Goal: Task Accomplishment & Management: Use online tool/utility

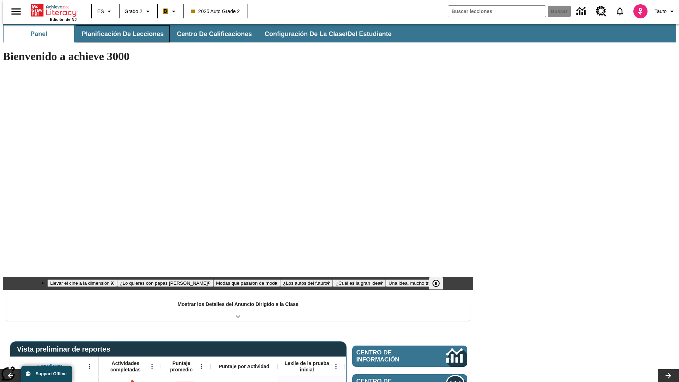
click at [118, 34] on button "Planificación de lecciones" at bounding box center [123, 33] width 94 height 17
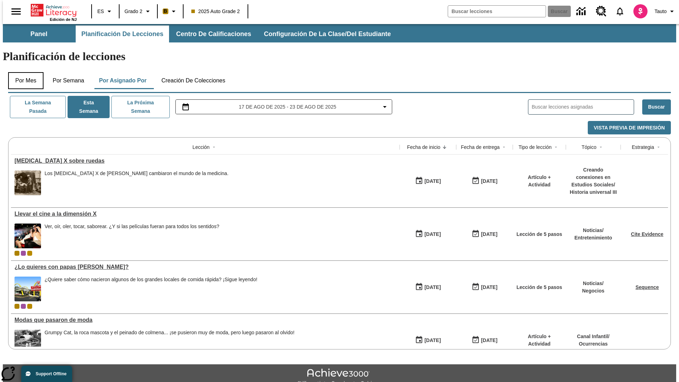
click at [23, 72] on button "Por mes" at bounding box center [25, 80] width 35 height 17
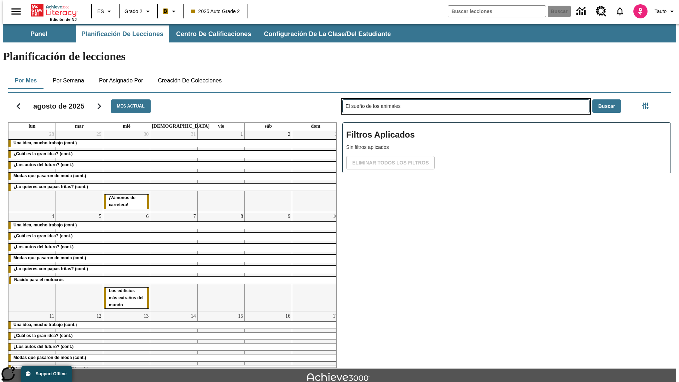
type input "El sueño de los animales"
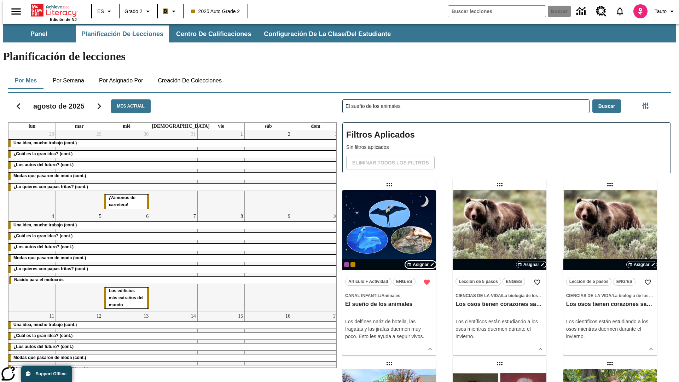
click at [420, 261] on span "Asignar" at bounding box center [421, 264] width 16 height 6
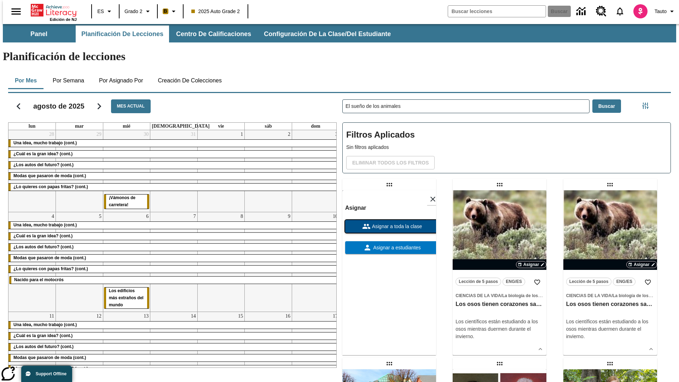
click at [389, 223] on span "Asignar a toda la clase" at bounding box center [396, 226] width 52 height 7
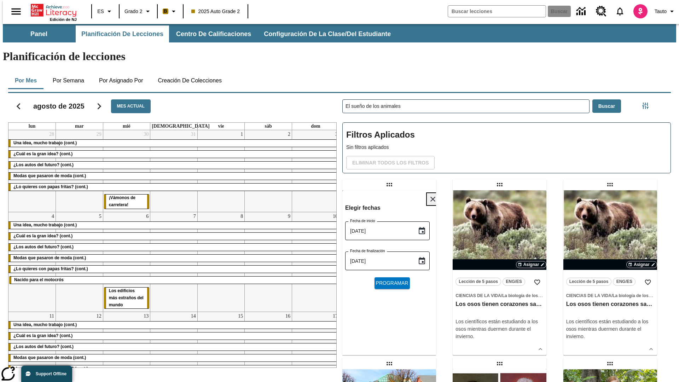
scroll to position [7, 0]
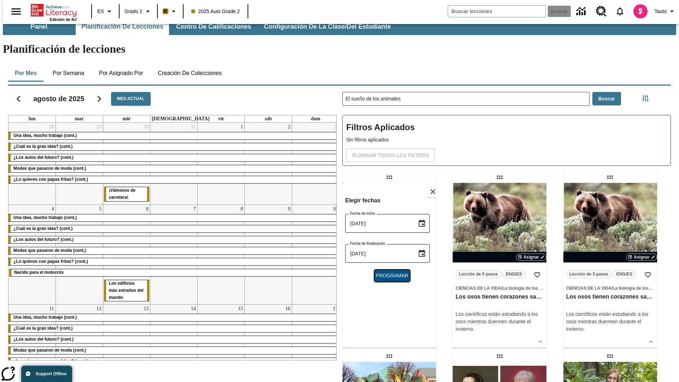
click at [389, 272] on span "Programar" at bounding box center [392, 275] width 33 height 7
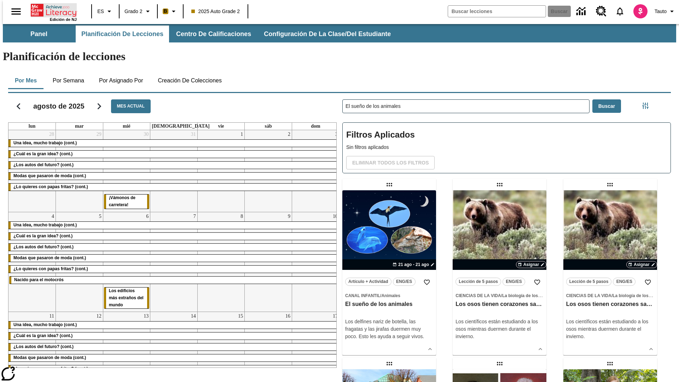
click at [51, 10] on icon "Portada" at bounding box center [54, 10] width 47 height 14
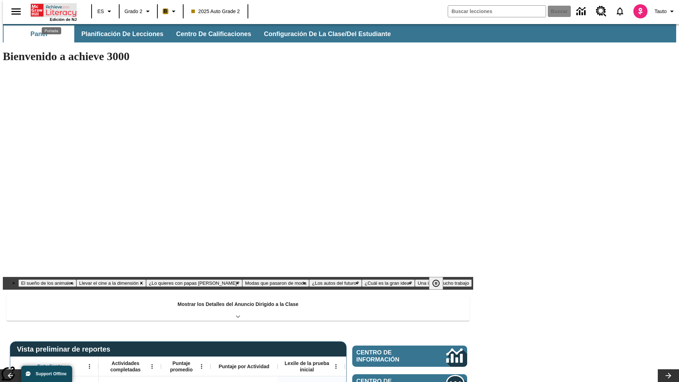
type input "-1"
click at [118, 34] on button "Planificación de lecciones" at bounding box center [123, 33] width 94 height 17
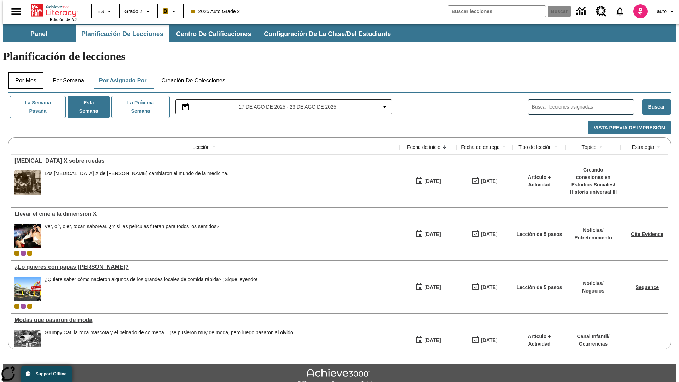
click at [23, 72] on button "Por mes" at bounding box center [25, 80] width 35 height 17
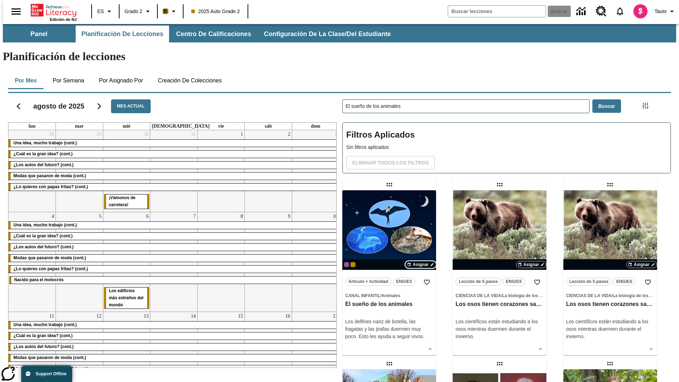
click at [420, 261] on span "Asignar" at bounding box center [421, 264] width 16 height 6
